Goal: Find specific page/section

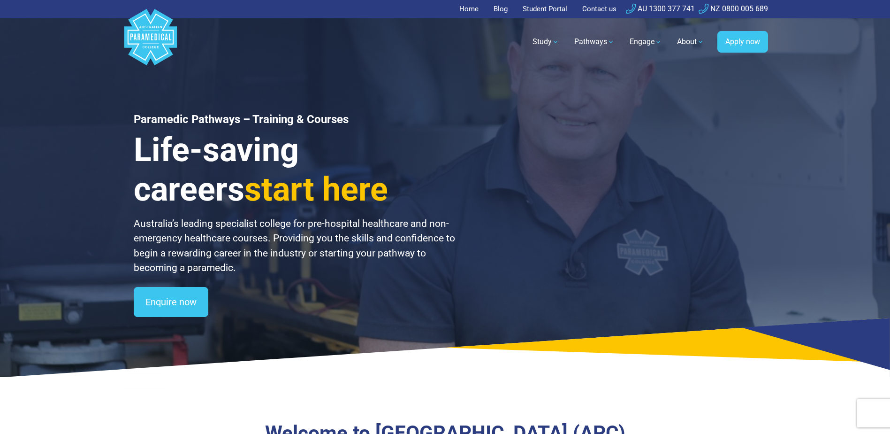
click at [681, 42] on link "About" at bounding box center [691, 42] width 38 height 26
click at [683, 42] on link "About" at bounding box center [691, 42] width 38 height 26
click at [685, 43] on link "About" at bounding box center [691, 42] width 38 height 26
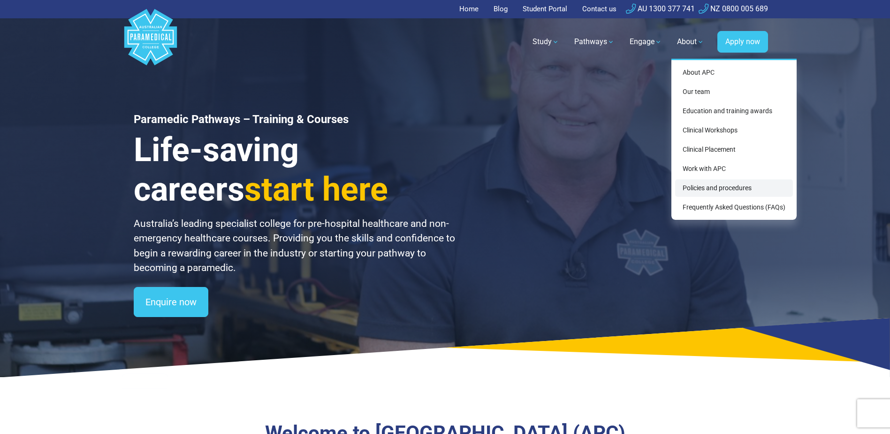
click at [728, 189] on link "Policies and procedures" at bounding box center [734, 187] width 118 height 17
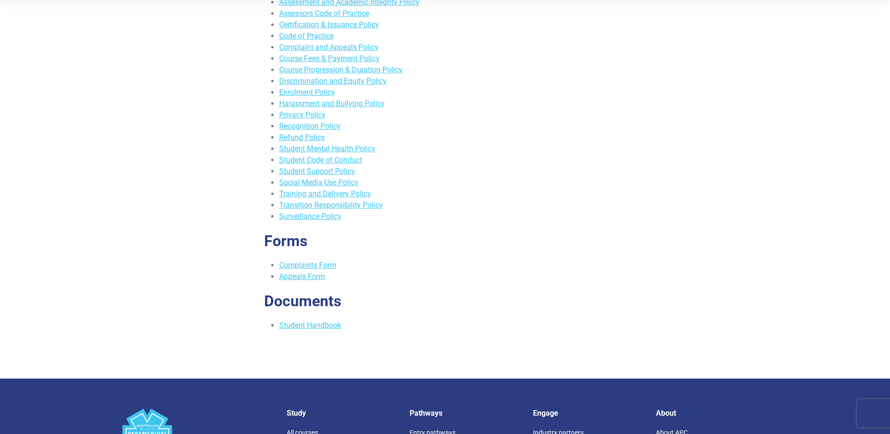
scroll to position [235, 0]
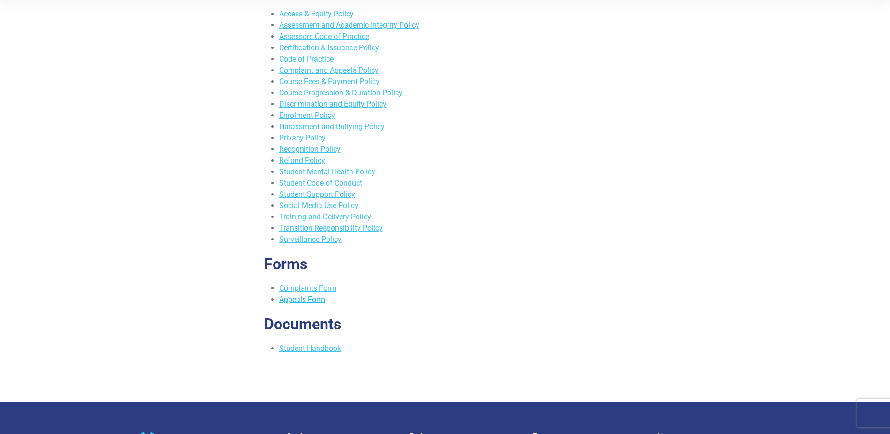
click at [310, 303] on link "Appeals Form" at bounding box center [302, 299] width 46 height 9
